Goal: Check status: Check status

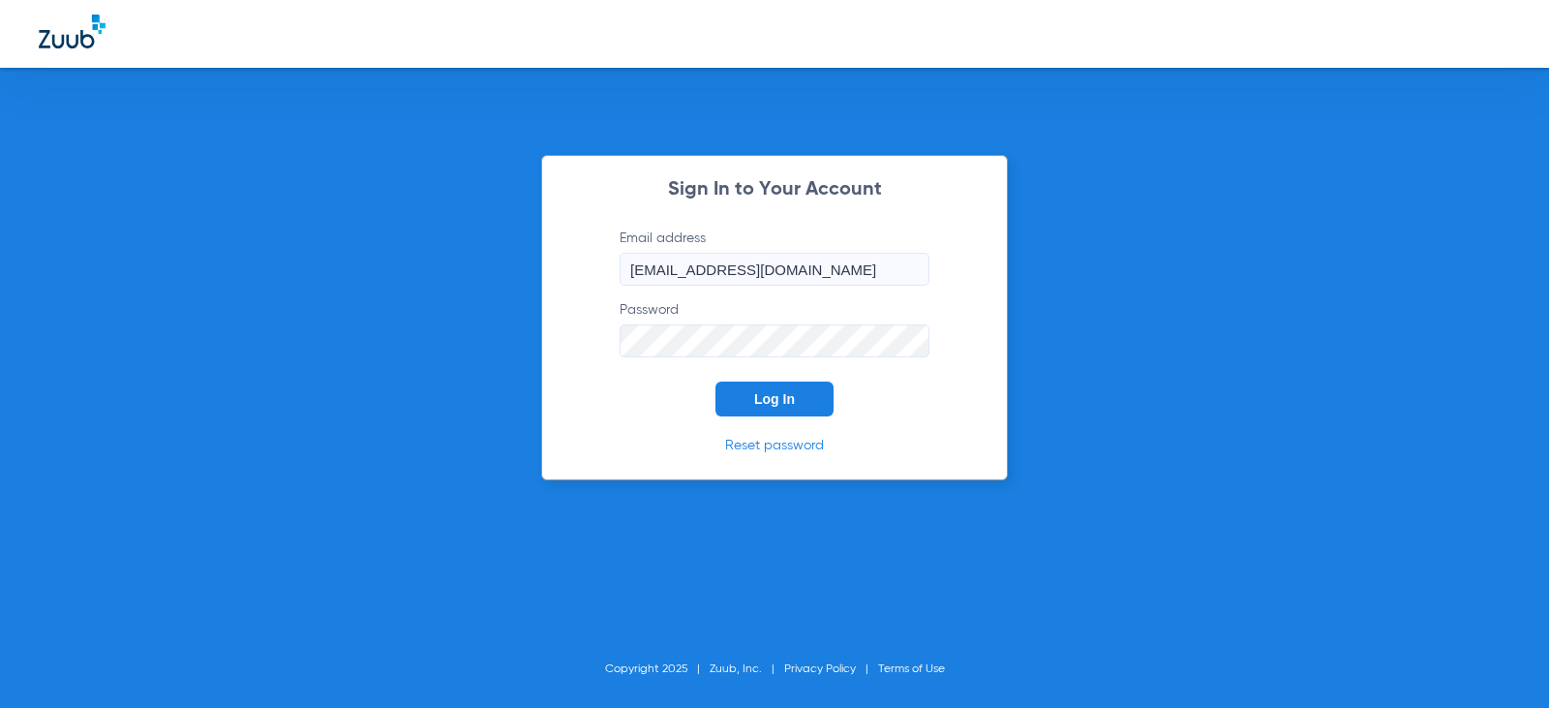
click at [785, 386] on button "Log In" at bounding box center [775, 399] width 118 height 35
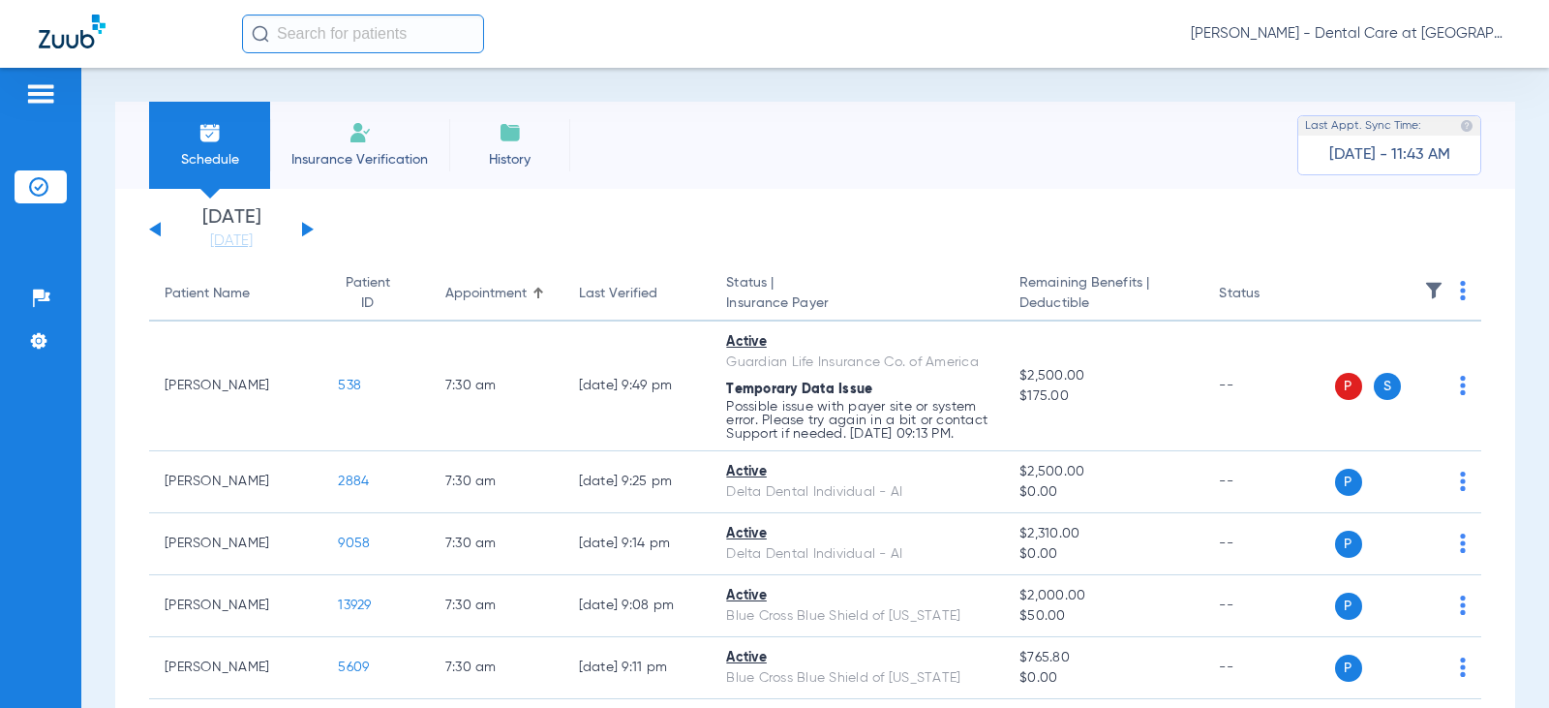
click at [346, 36] on input "text" at bounding box center [363, 34] width 242 height 39
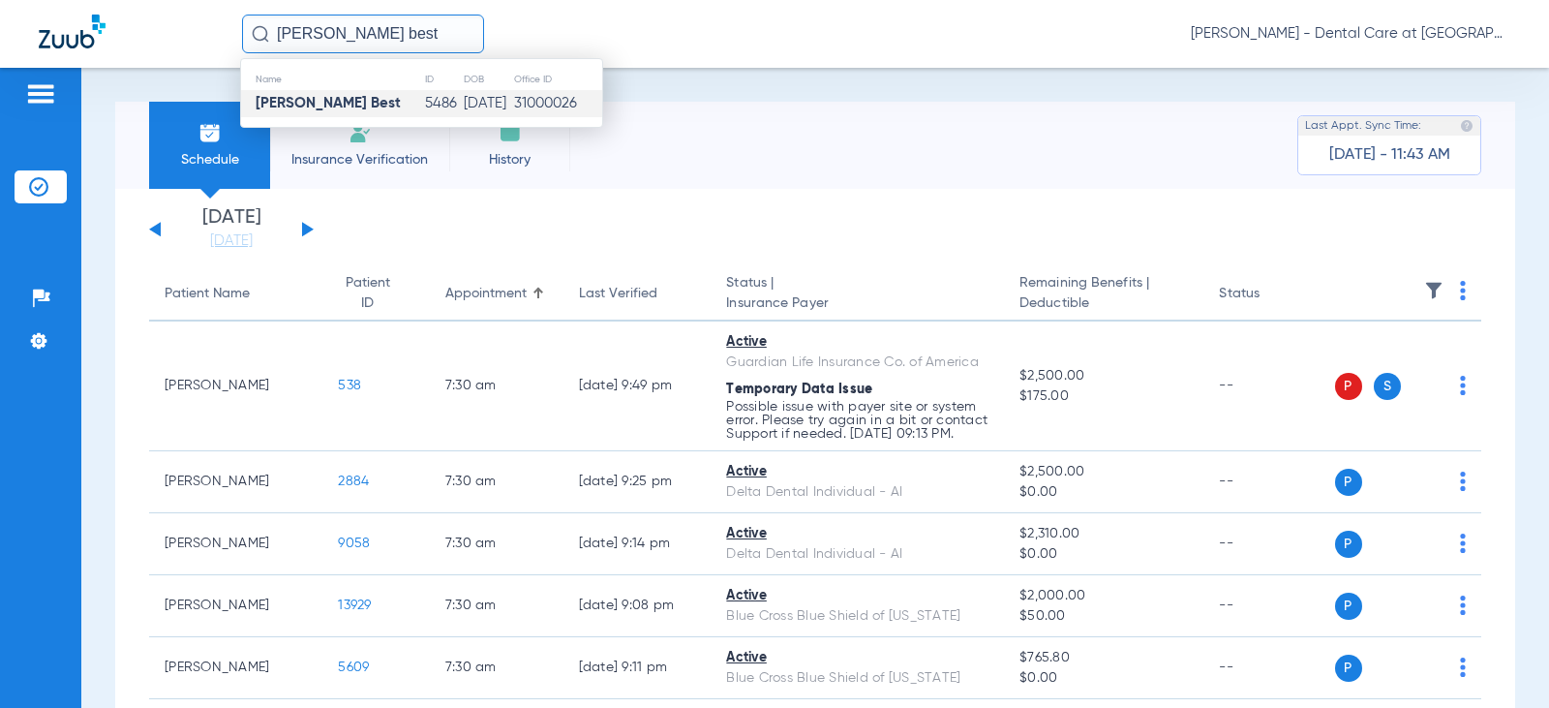
click at [495, 103] on td "[DATE]" at bounding box center [488, 103] width 50 height 27
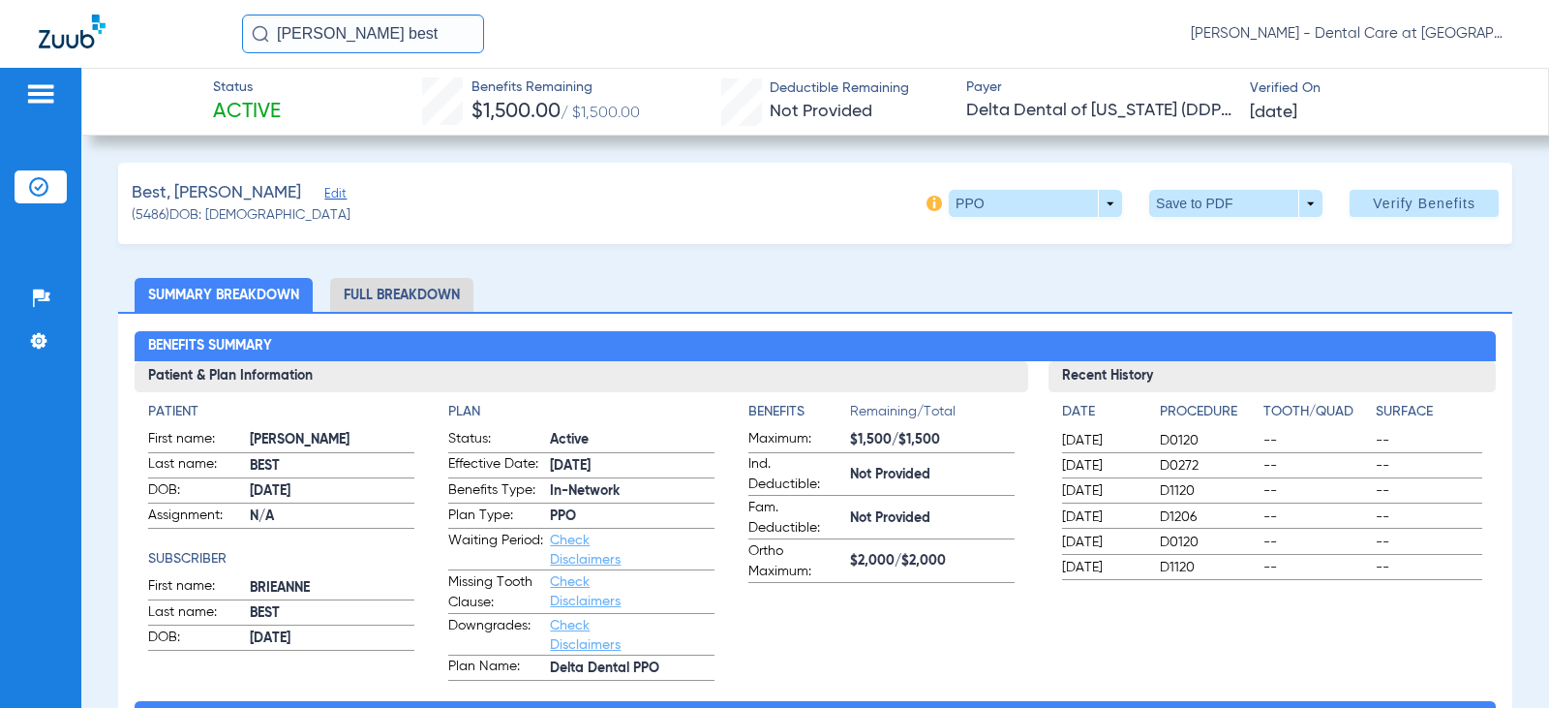
click at [372, 288] on li "Full Breakdown" at bounding box center [401, 295] width 143 height 34
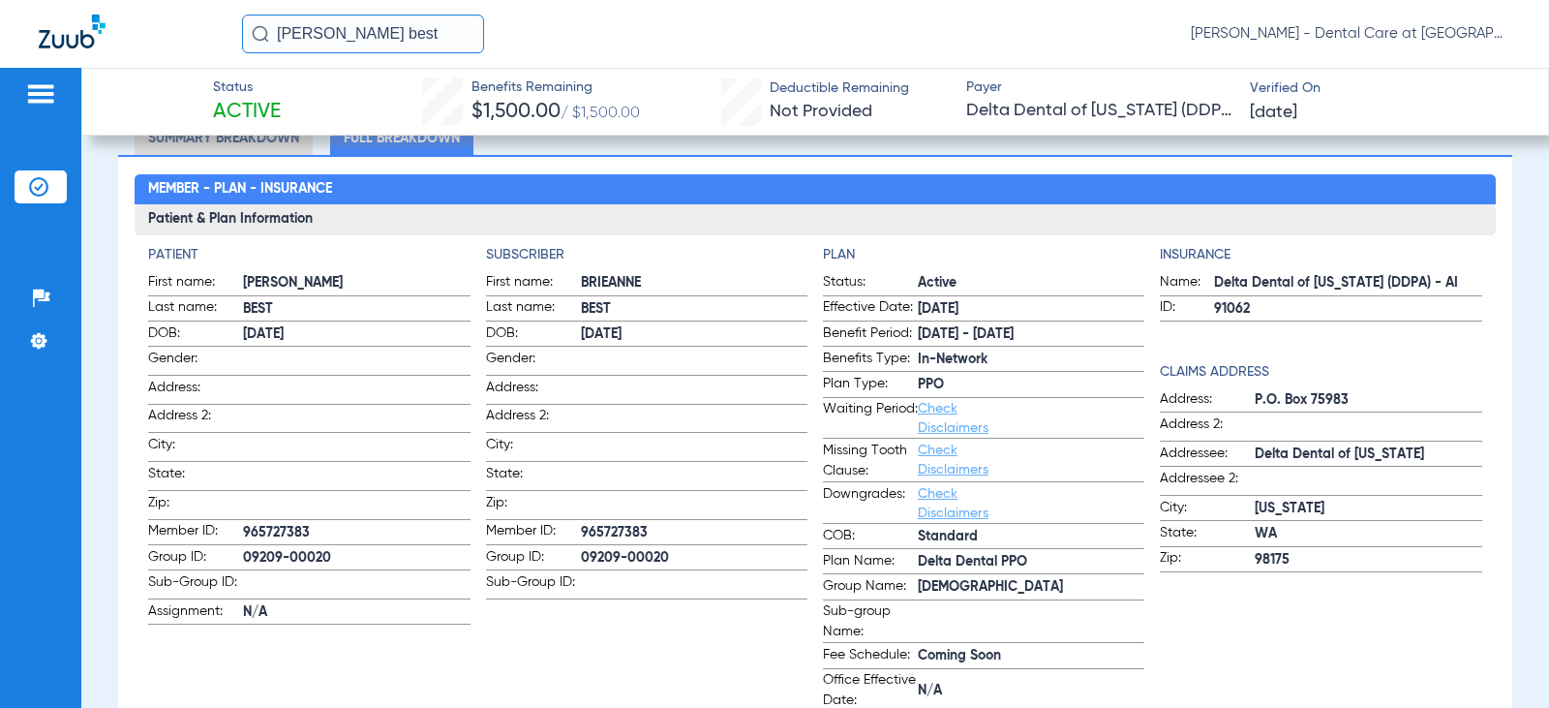
scroll to position [194, 0]
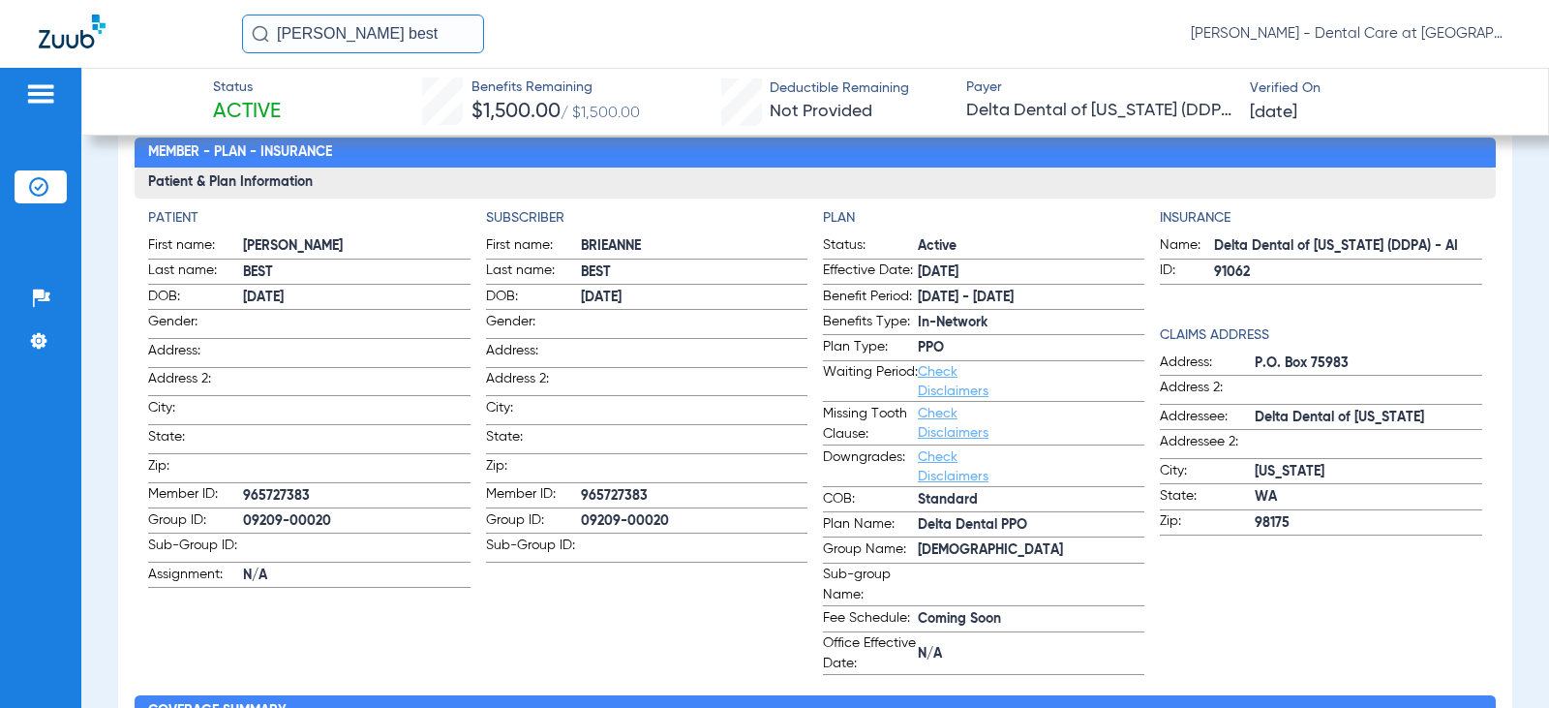
click at [378, 31] on input "[PERSON_NAME] best" at bounding box center [363, 34] width 242 height 39
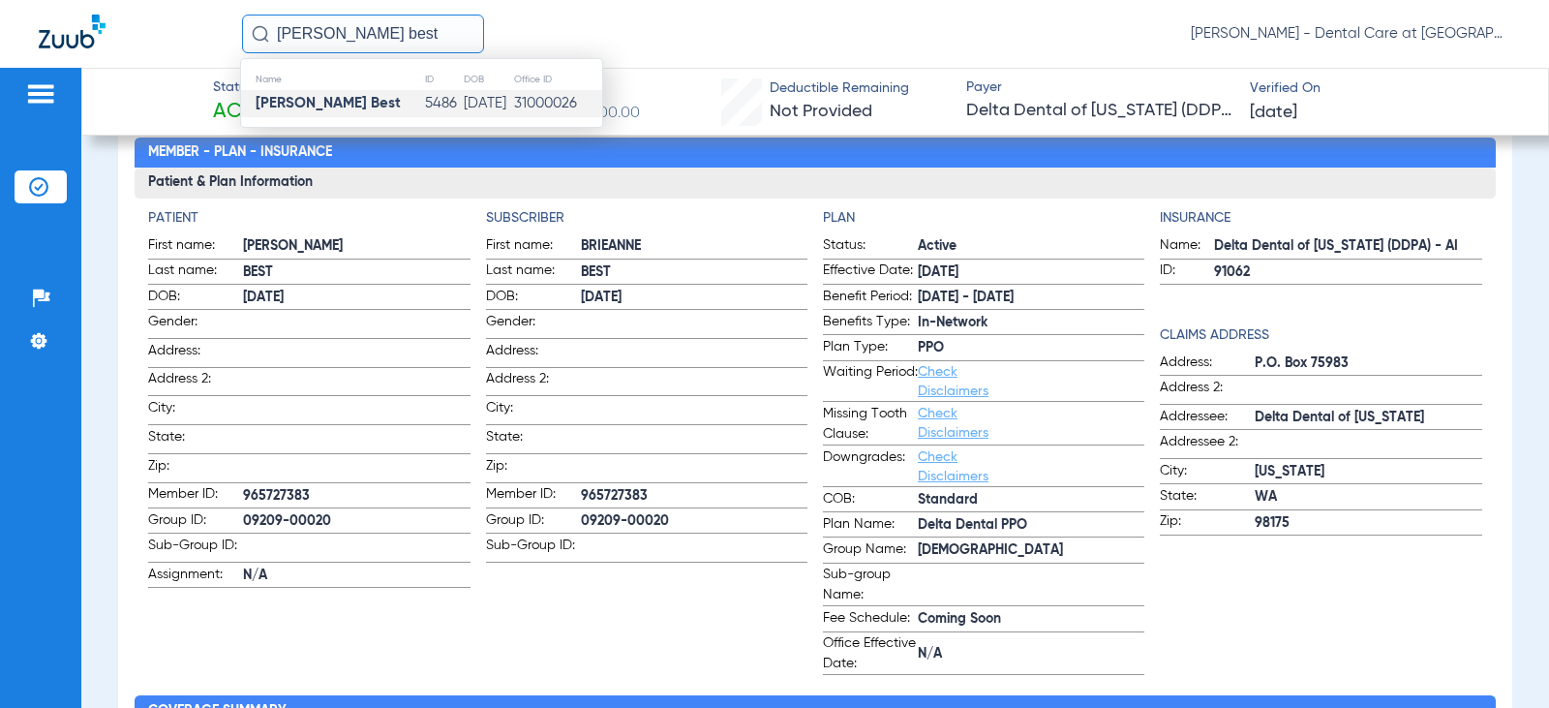
click at [378, 31] on input "[PERSON_NAME] best" at bounding box center [363, 34] width 242 height 39
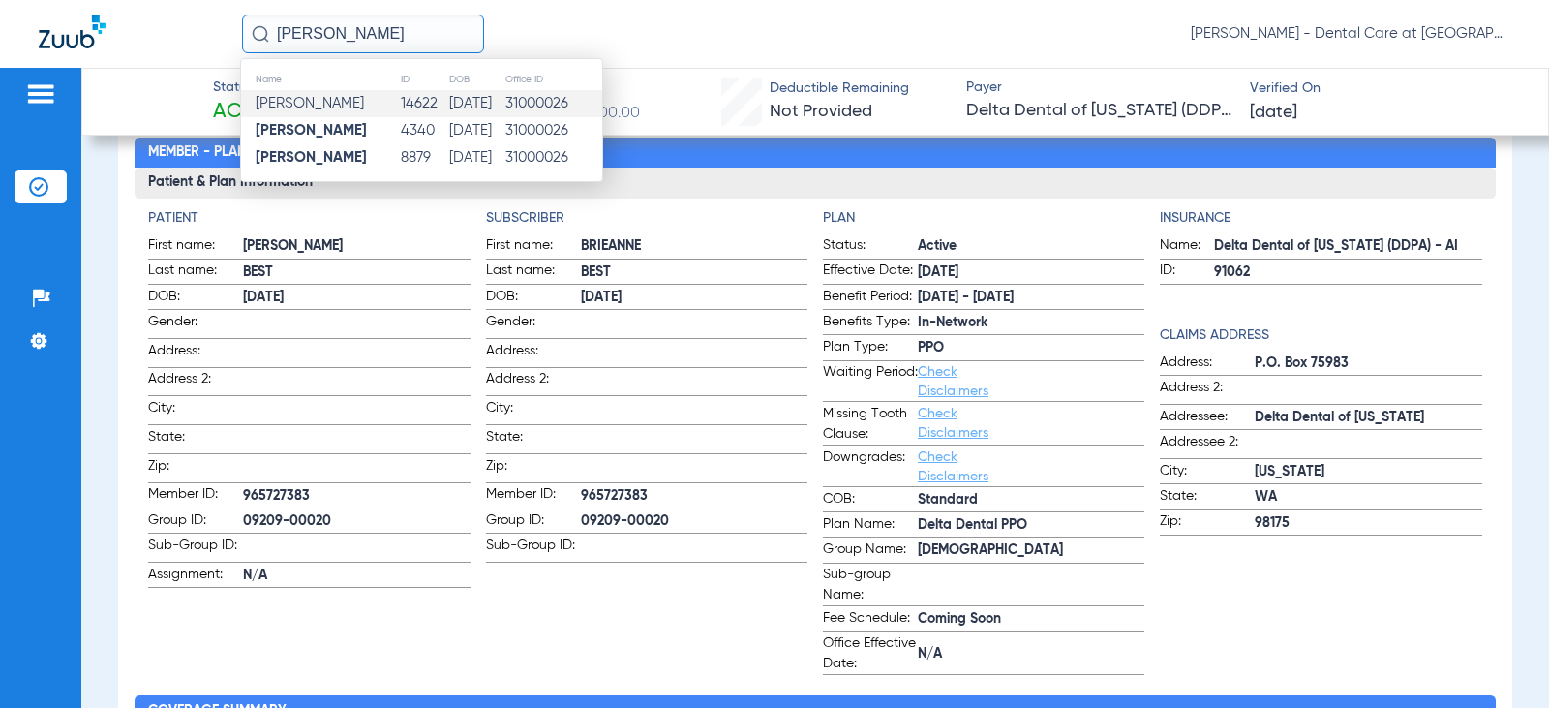
type input "[PERSON_NAME]"
click at [498, 111] on td "[DATE]" at bounding box center [476, 103] width 56 height 27
